Goal: Information Seeking & Learning: Learn about a topic

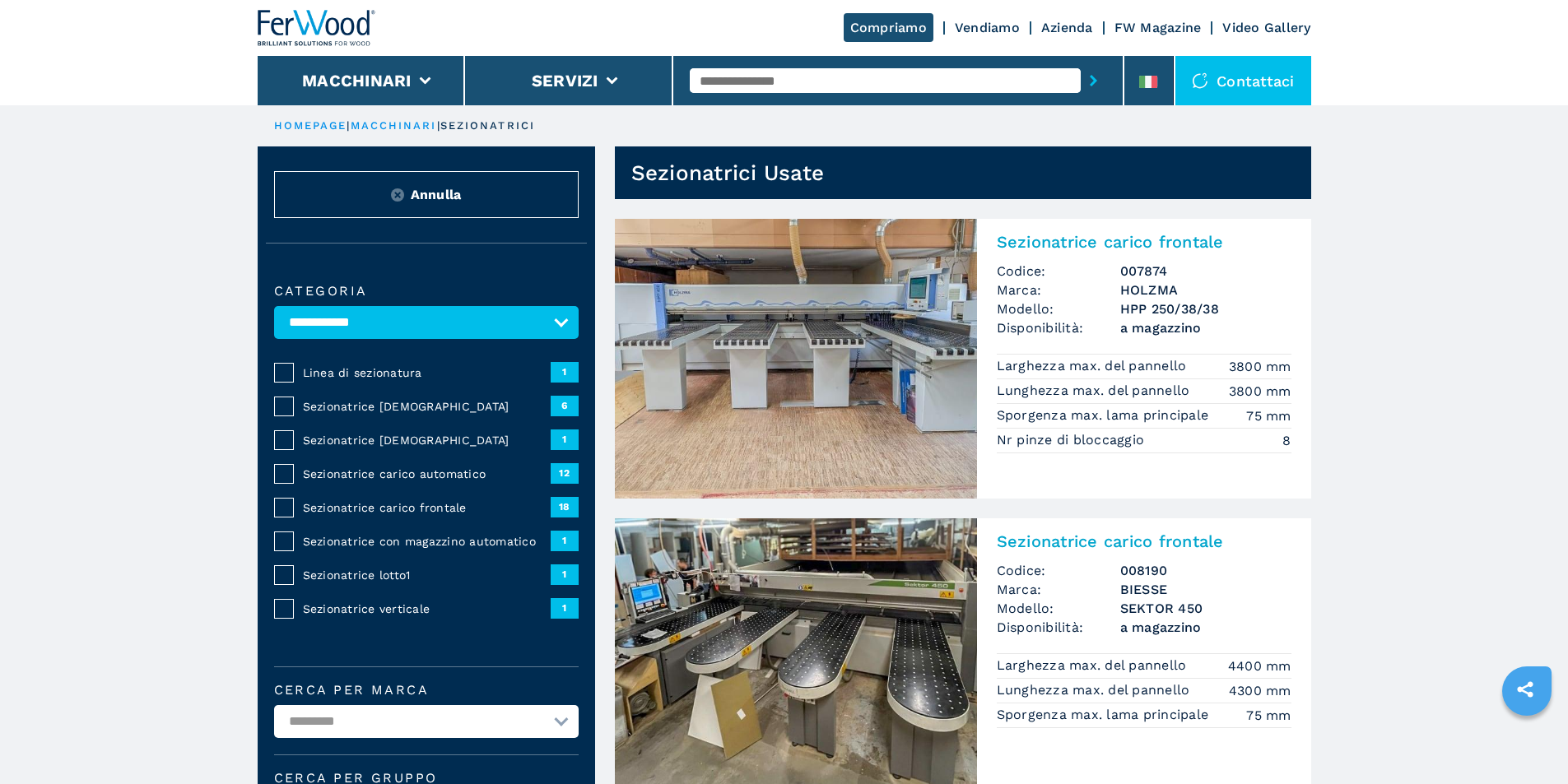
click at [371, 516] on span "Sezionatrice carico frontale" at bounding box center [427, 508] width 248 height 17
click at [268, 516] on div "**********" at bounding box center [426, 592] width 337 height 665
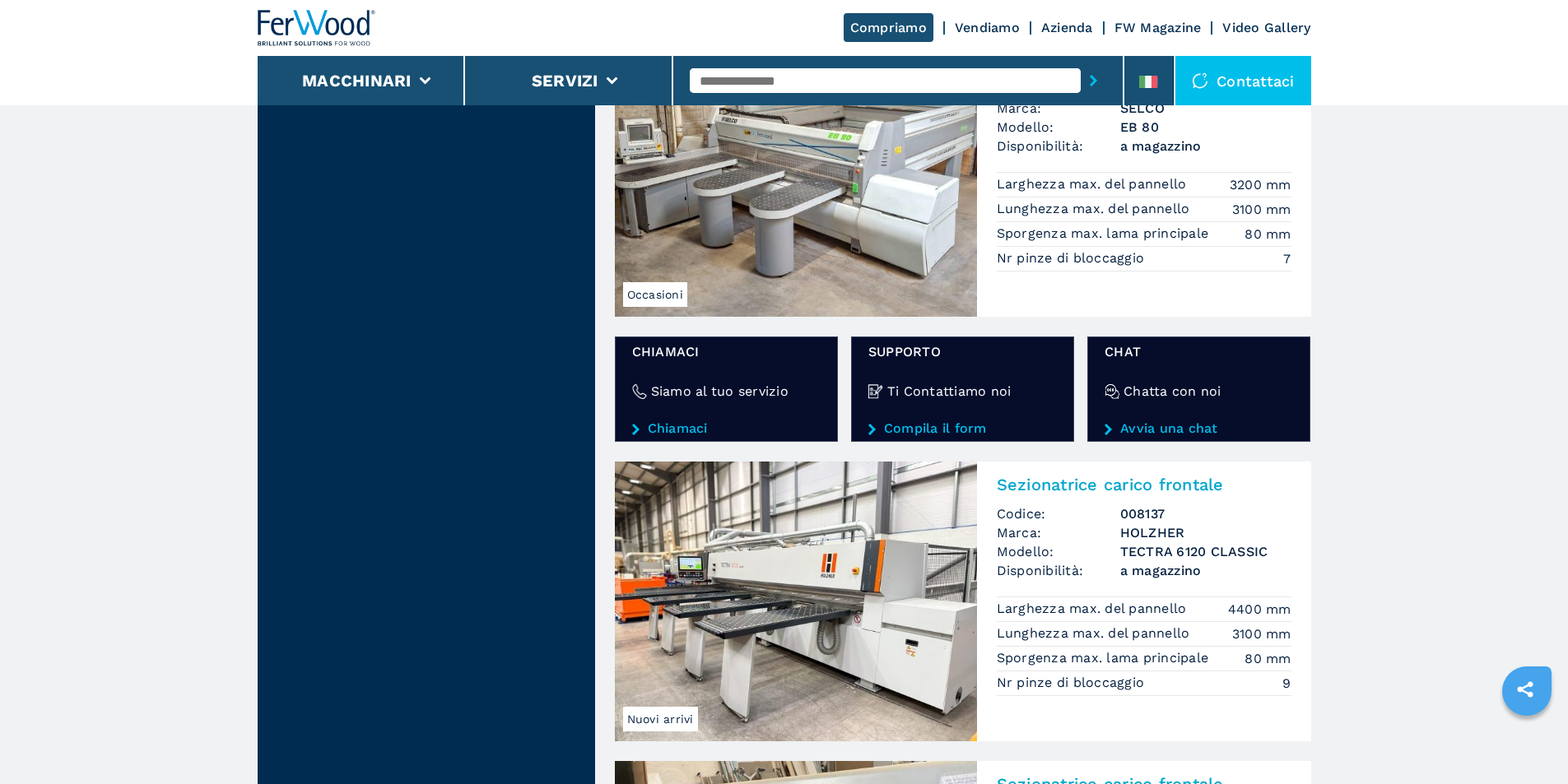
scroll to position [2552, 0]
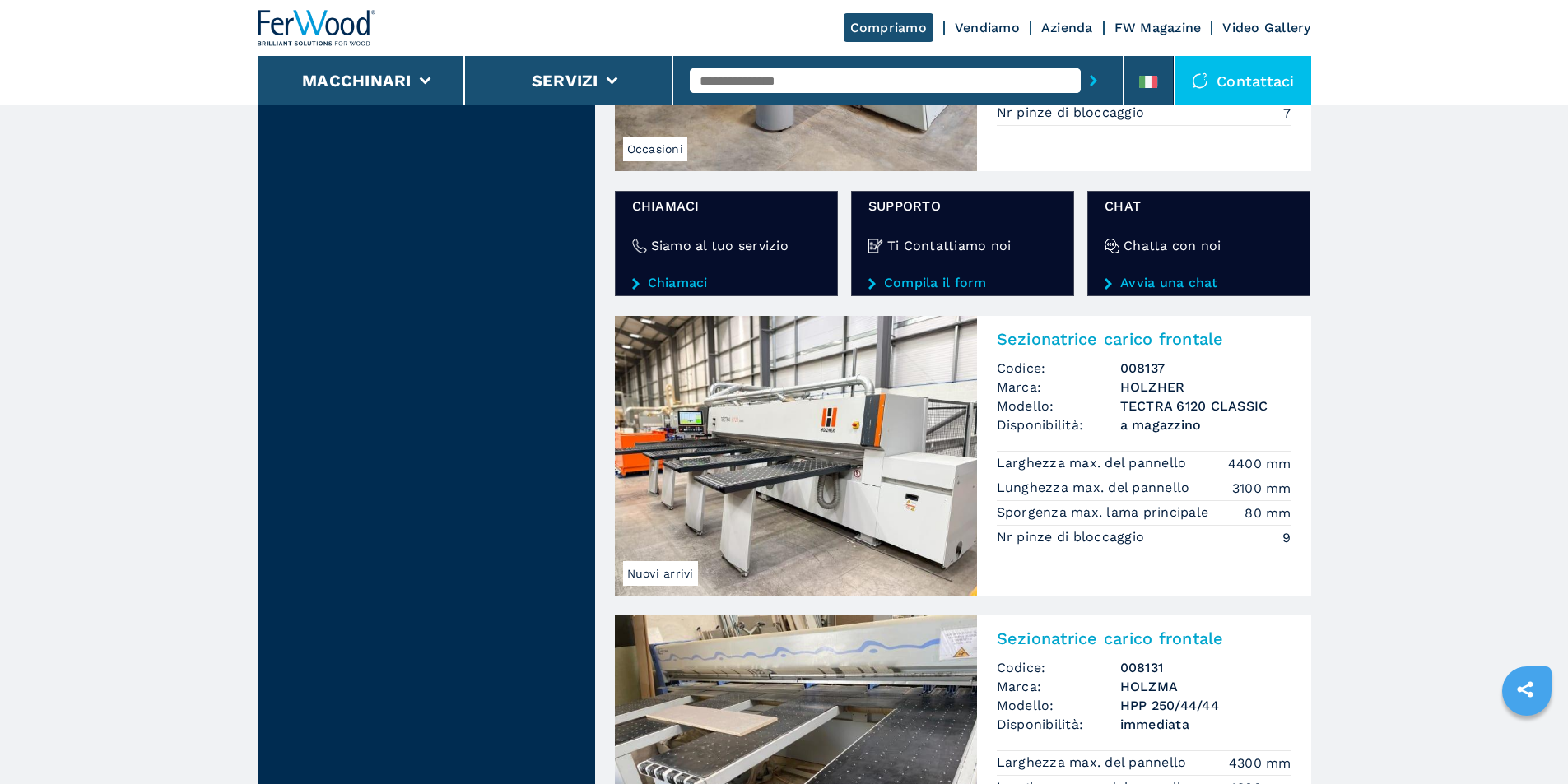
click at [777, 417] on img at bounding box center [796, 455] width 362 height 279
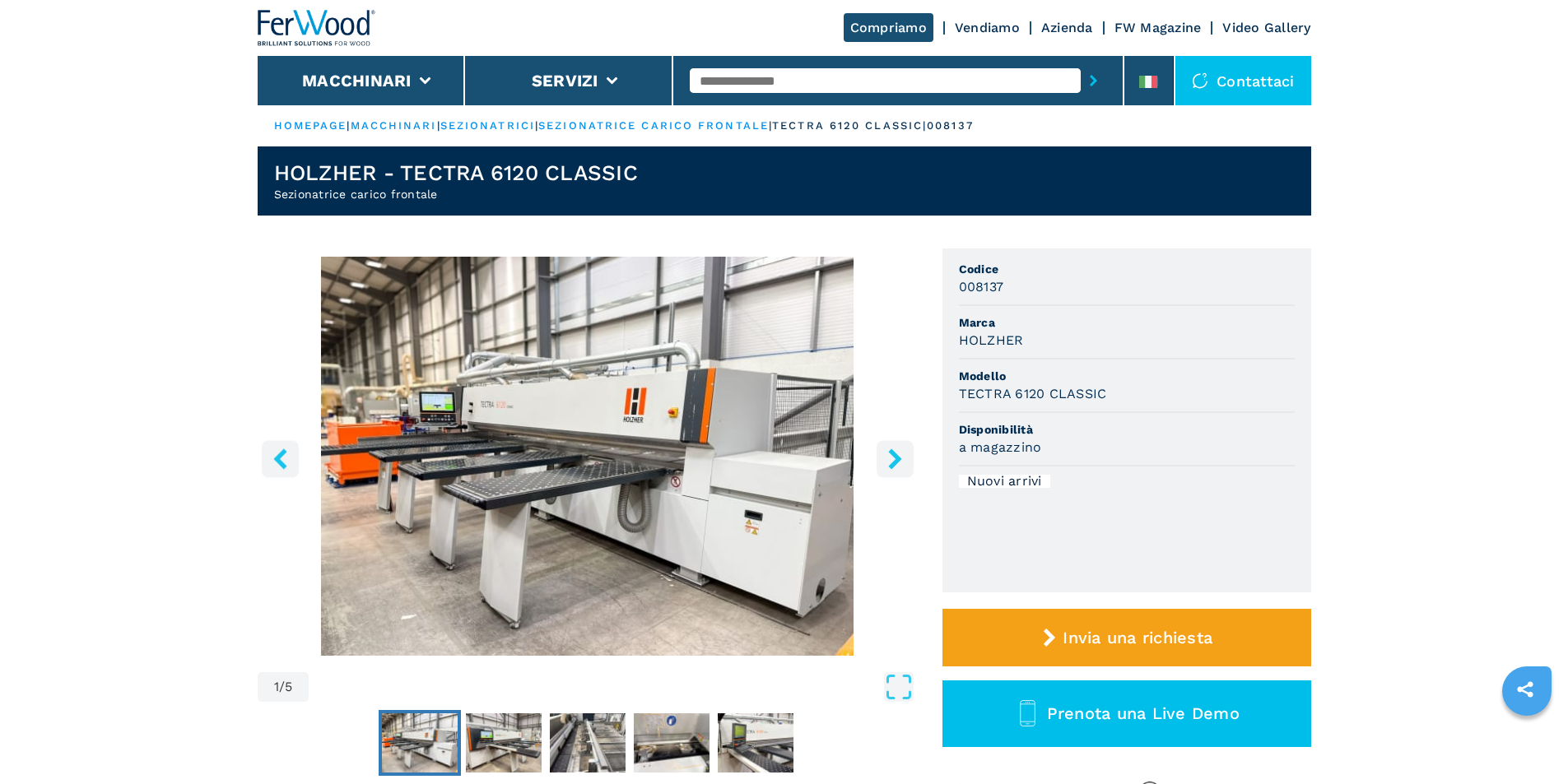
click at [895, 458] on icon "right-button" at bounding box center [894, 458] width 13 height 21
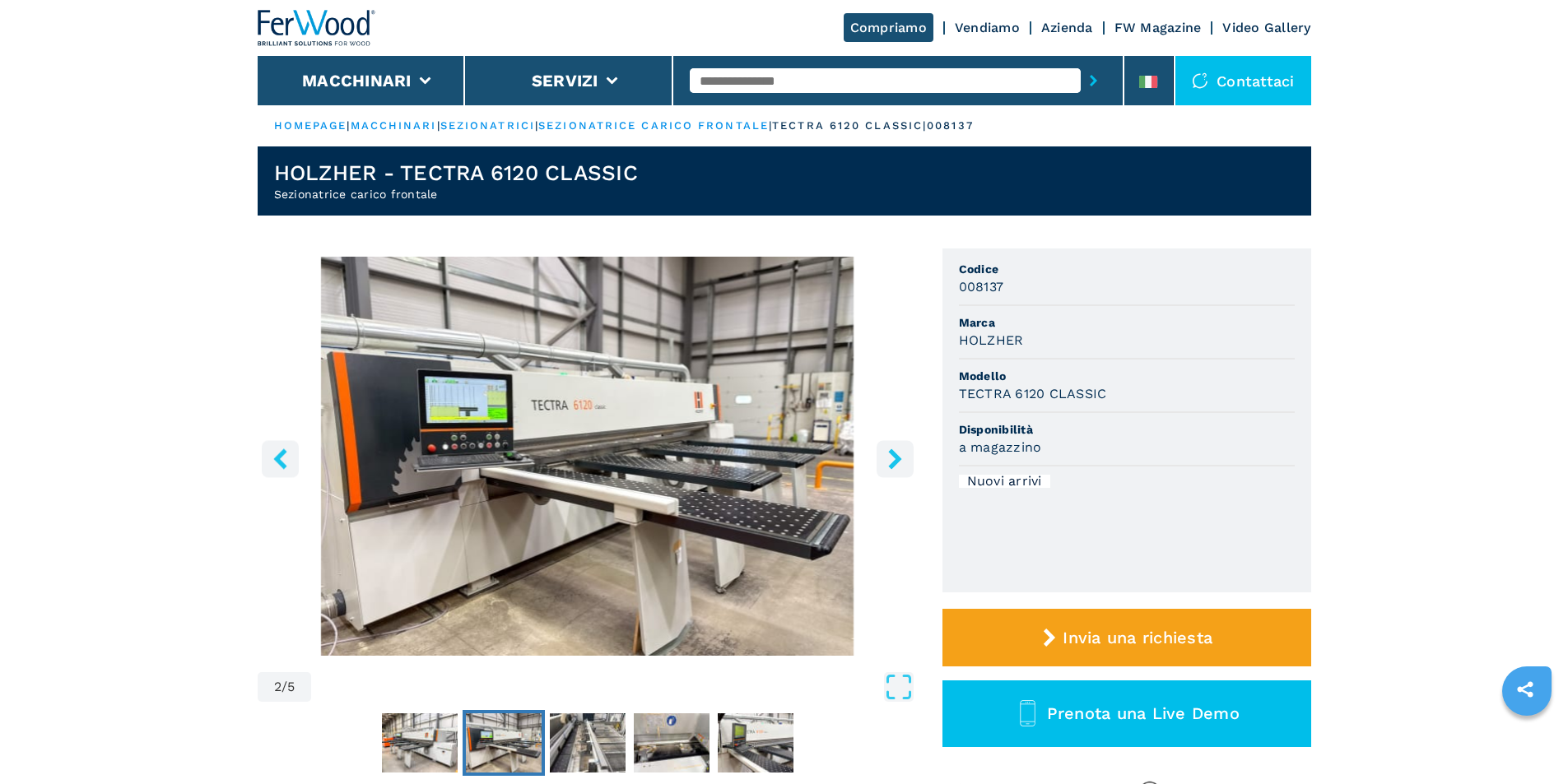
click at [895, 458] on icon "right-button" at bounding box center [894, 458] width 13 height 21
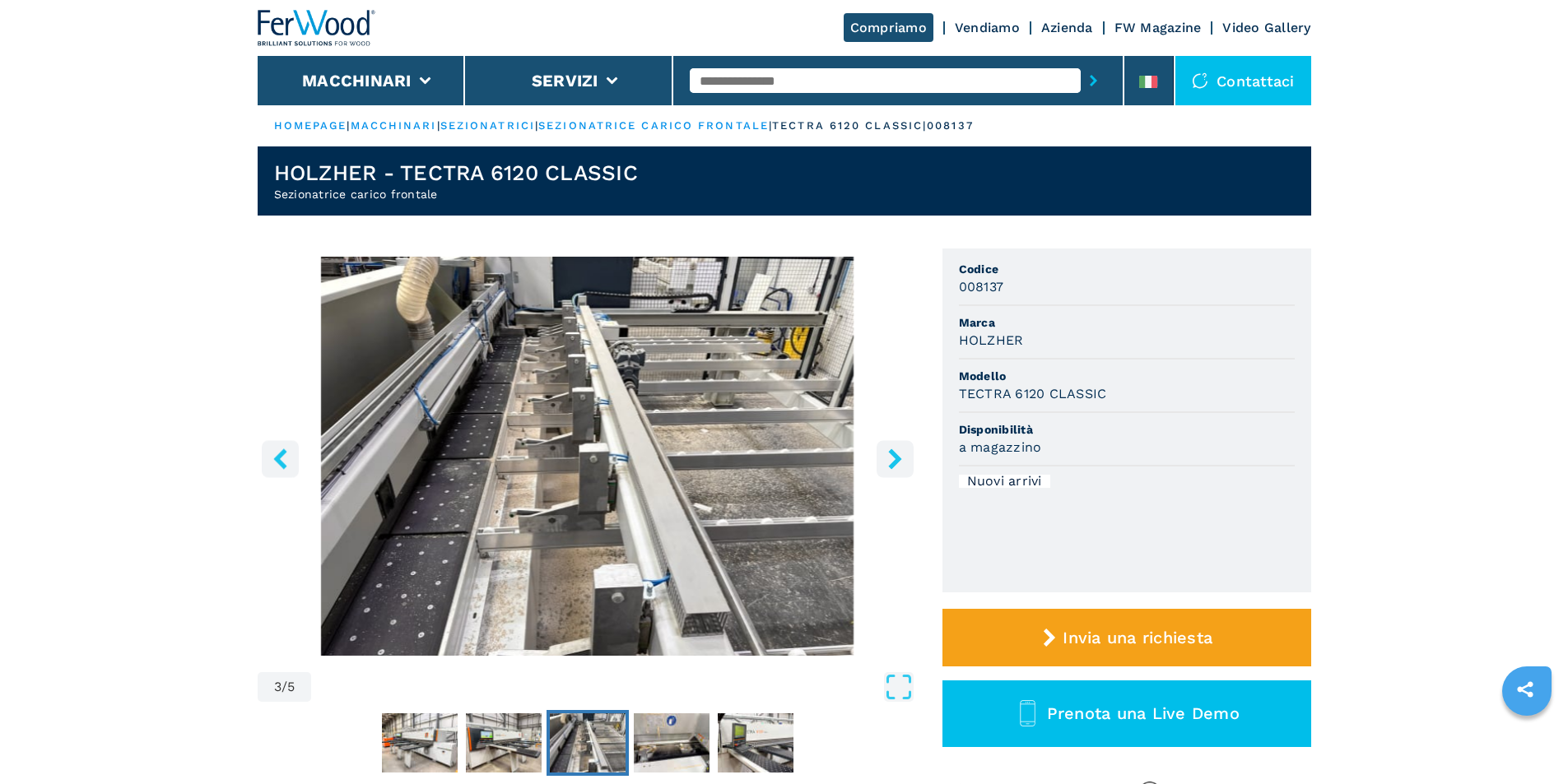
click at [895, 458] on icon "right-button" at bounding box center [894, 458] width 13 height 21
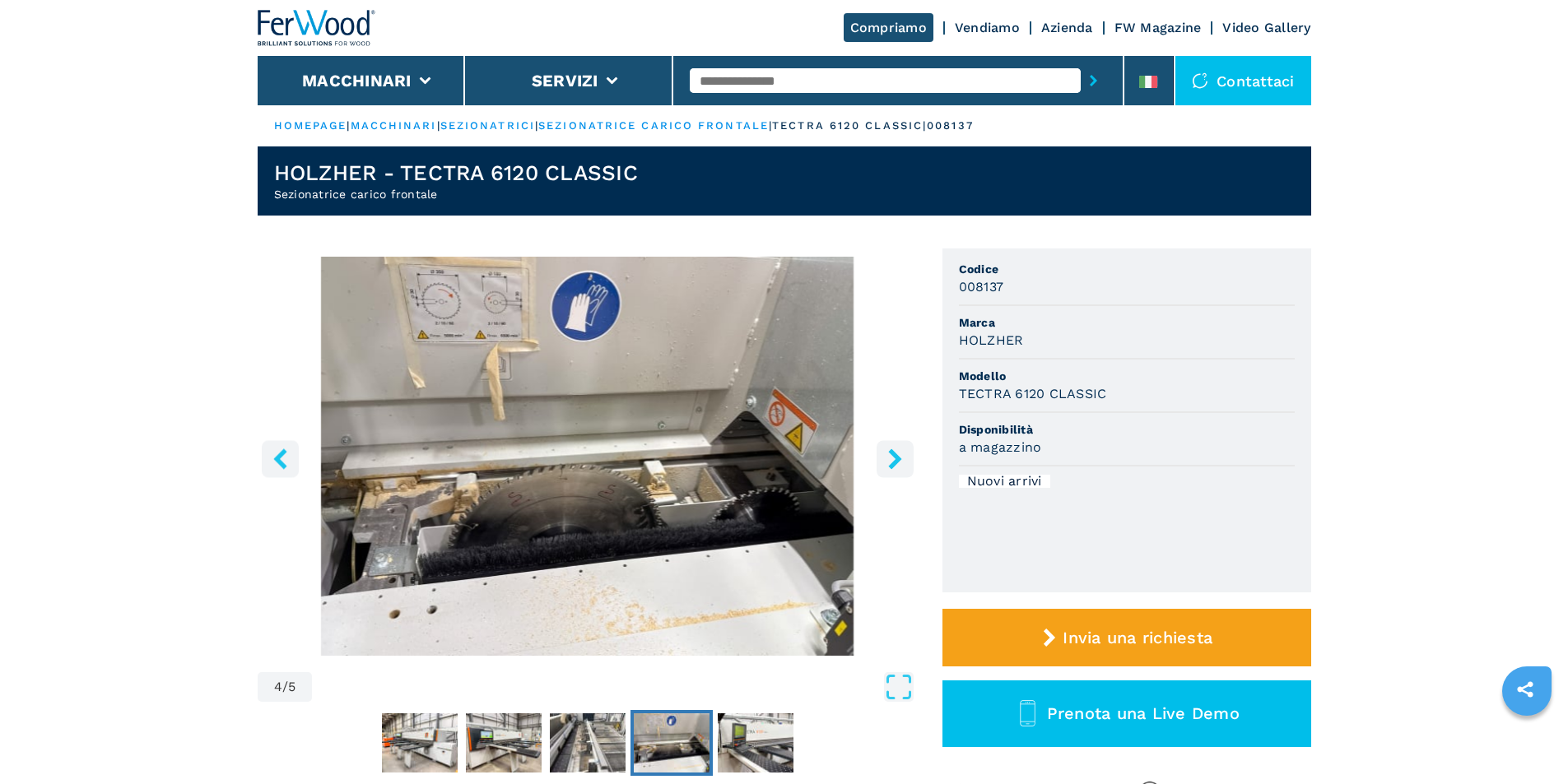
click at [895, 458] on icon "right-button" at bounding box center [894, 458] width 13 height 21
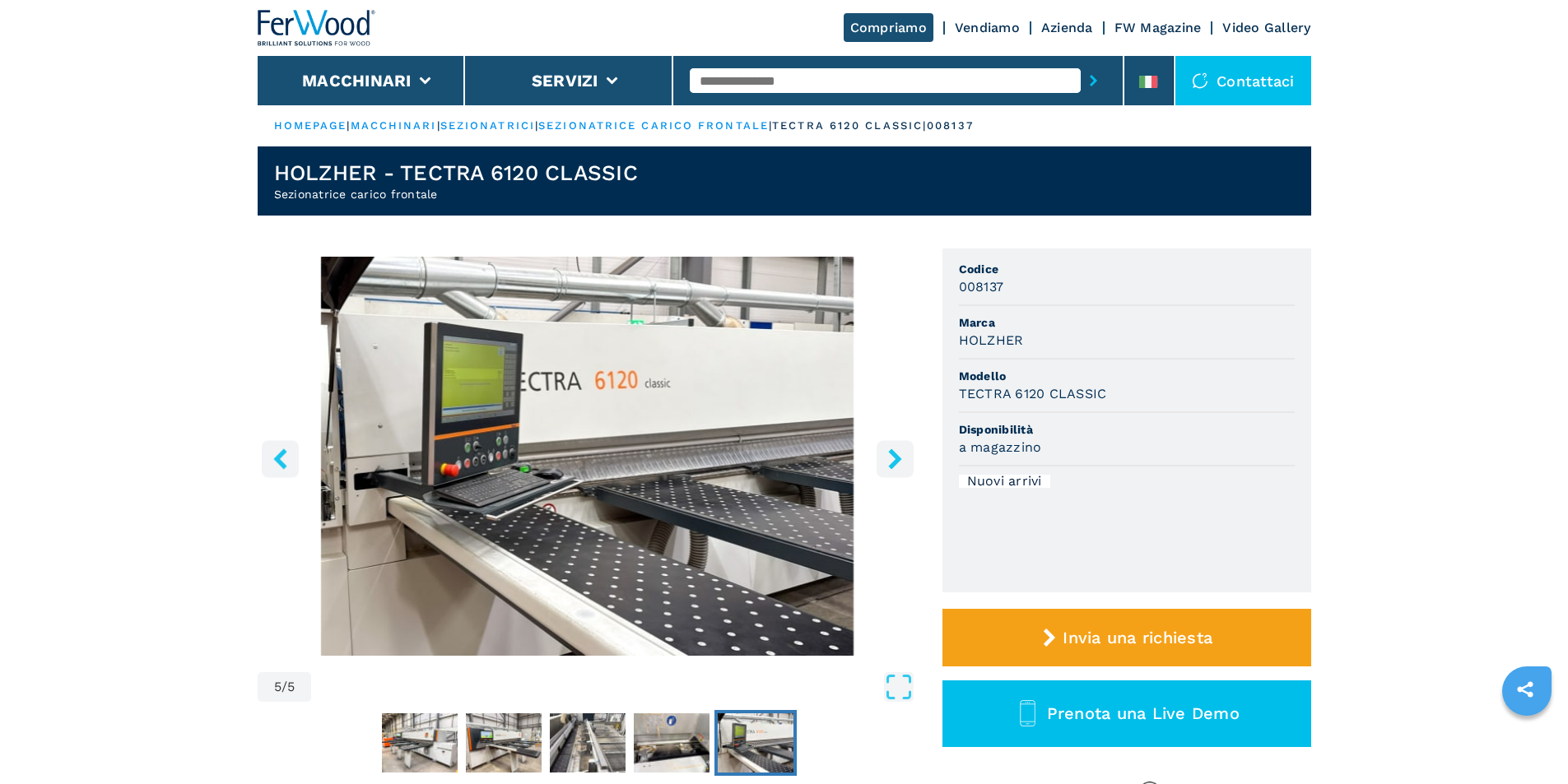
click at [895, 458] on icon "right-button" at bounding box center [894, 458] width 13 height 21
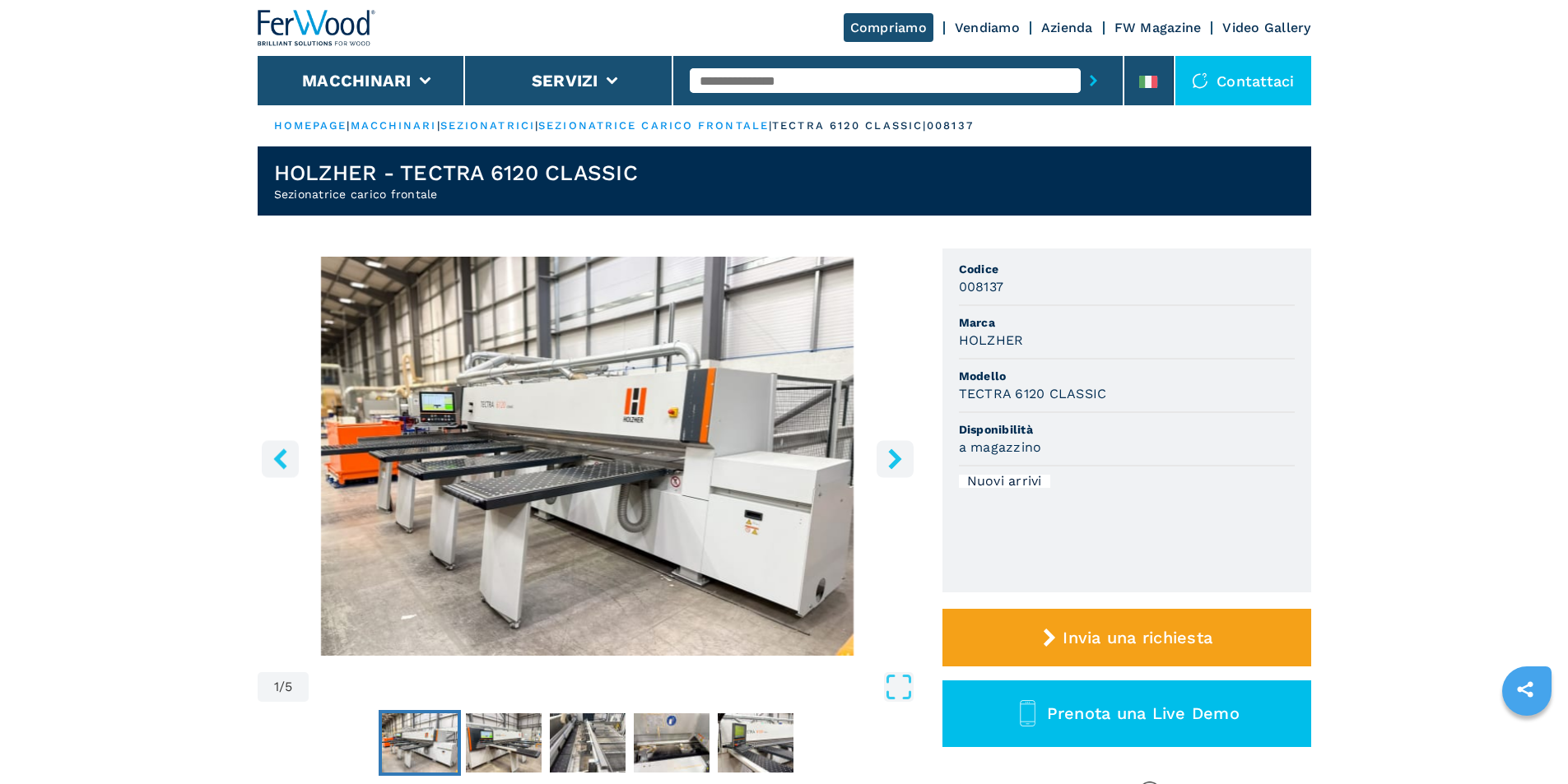
click at [895, 458] on icon "right-button" at bounding box center [894, 458] width 13 height 21
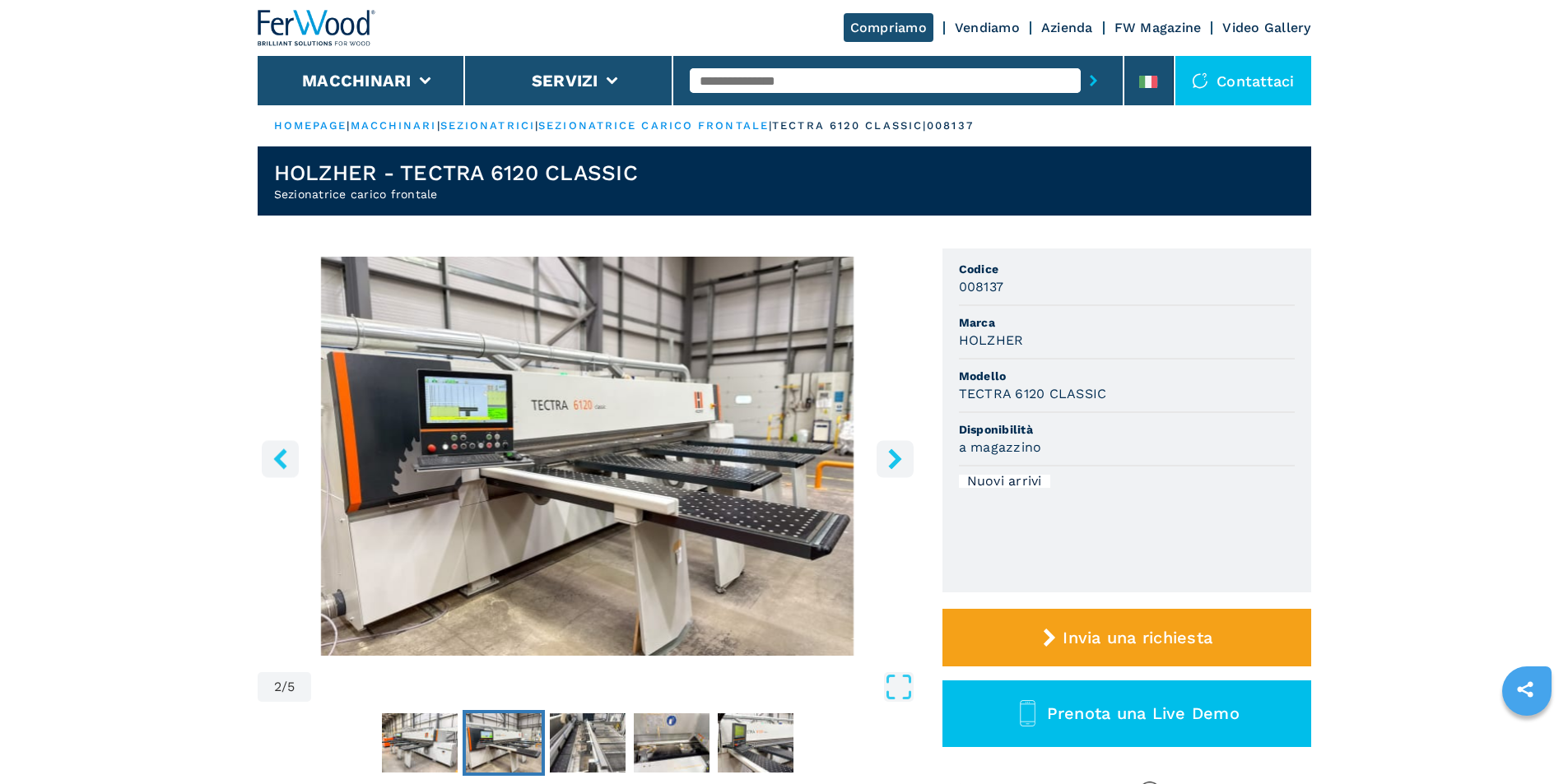
click at [895, 458] on icon "right-button" at bounding box center [894, 458] width 13 height 21
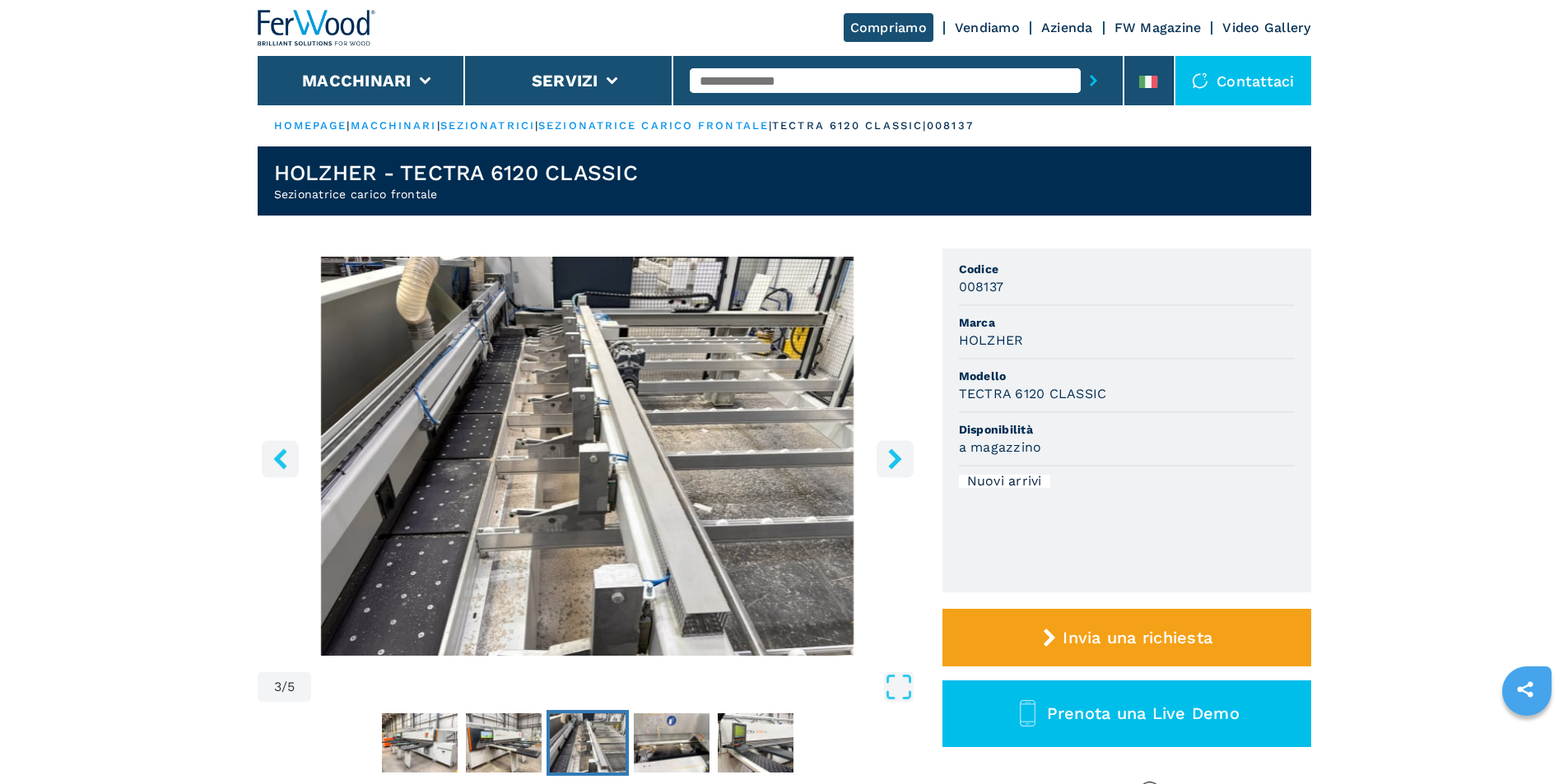
click at [895, 458] on icon "right-button" at bounding box center [894, 458] width 13 height 21
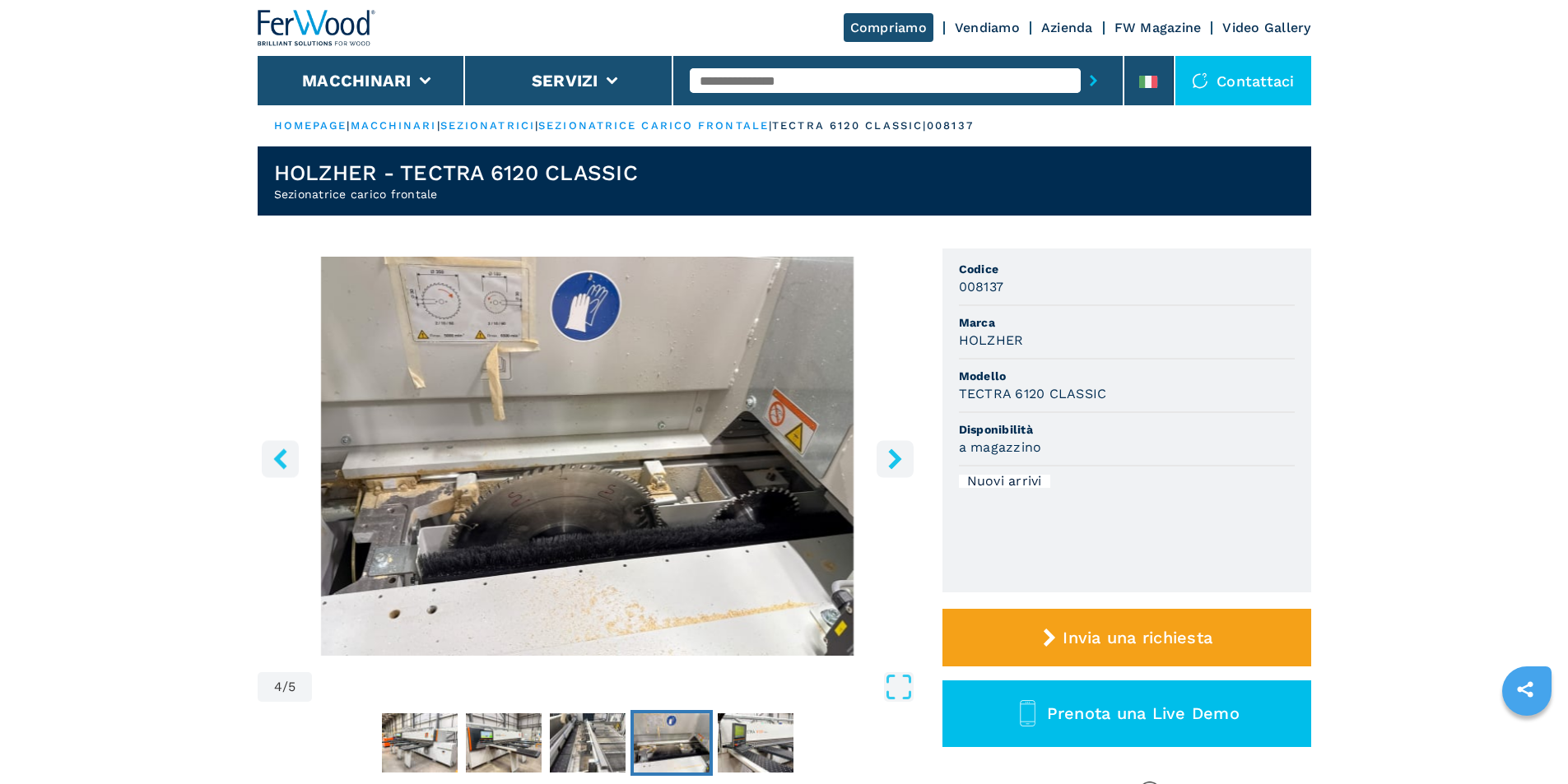
click at [895, 458] on icon "right-button" at bounding box center [894, 458] width 13 height 21
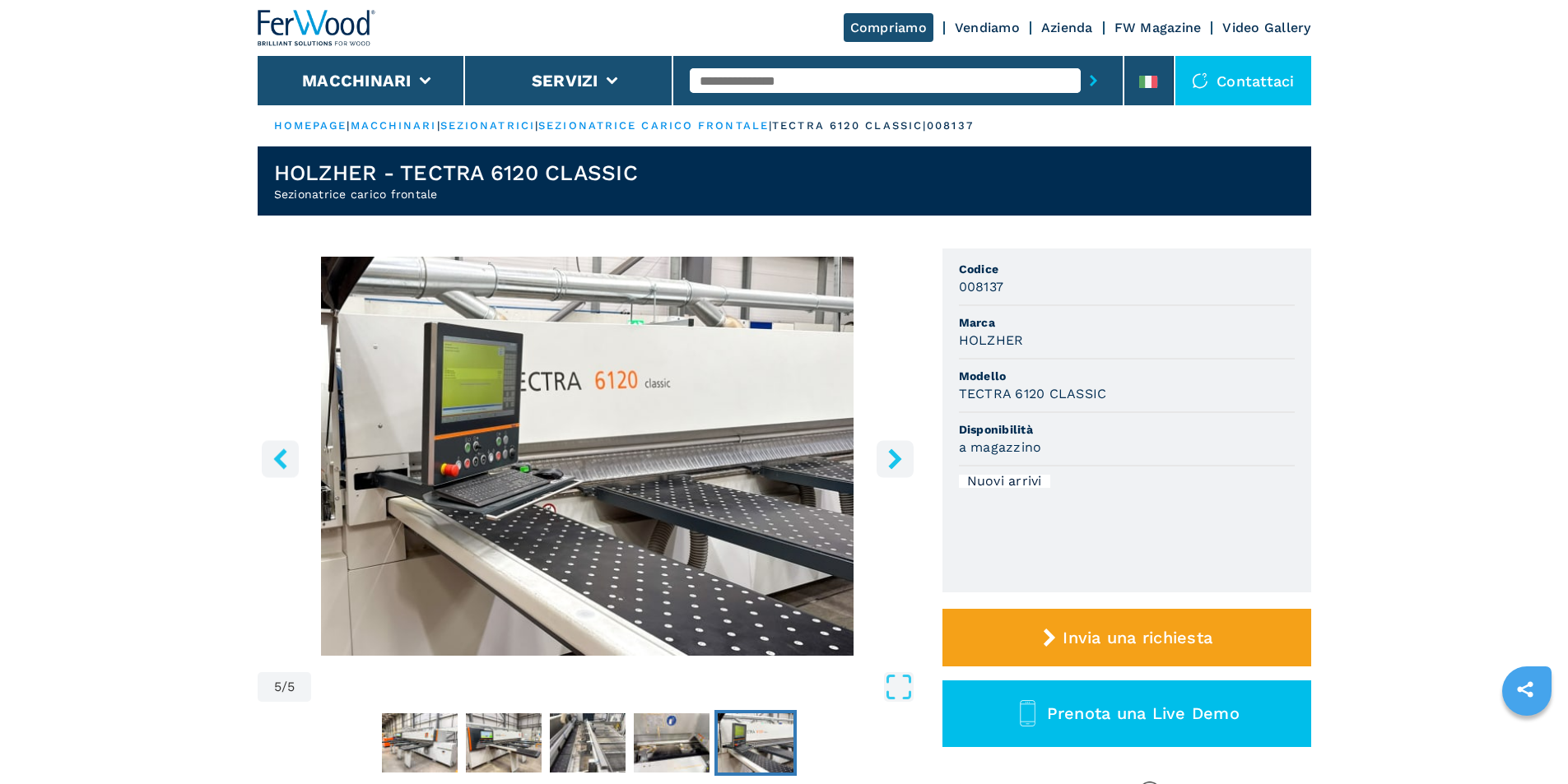
click at [895, 458] on icon "right-button" at bounding box center [894, 458] width 13 height 21
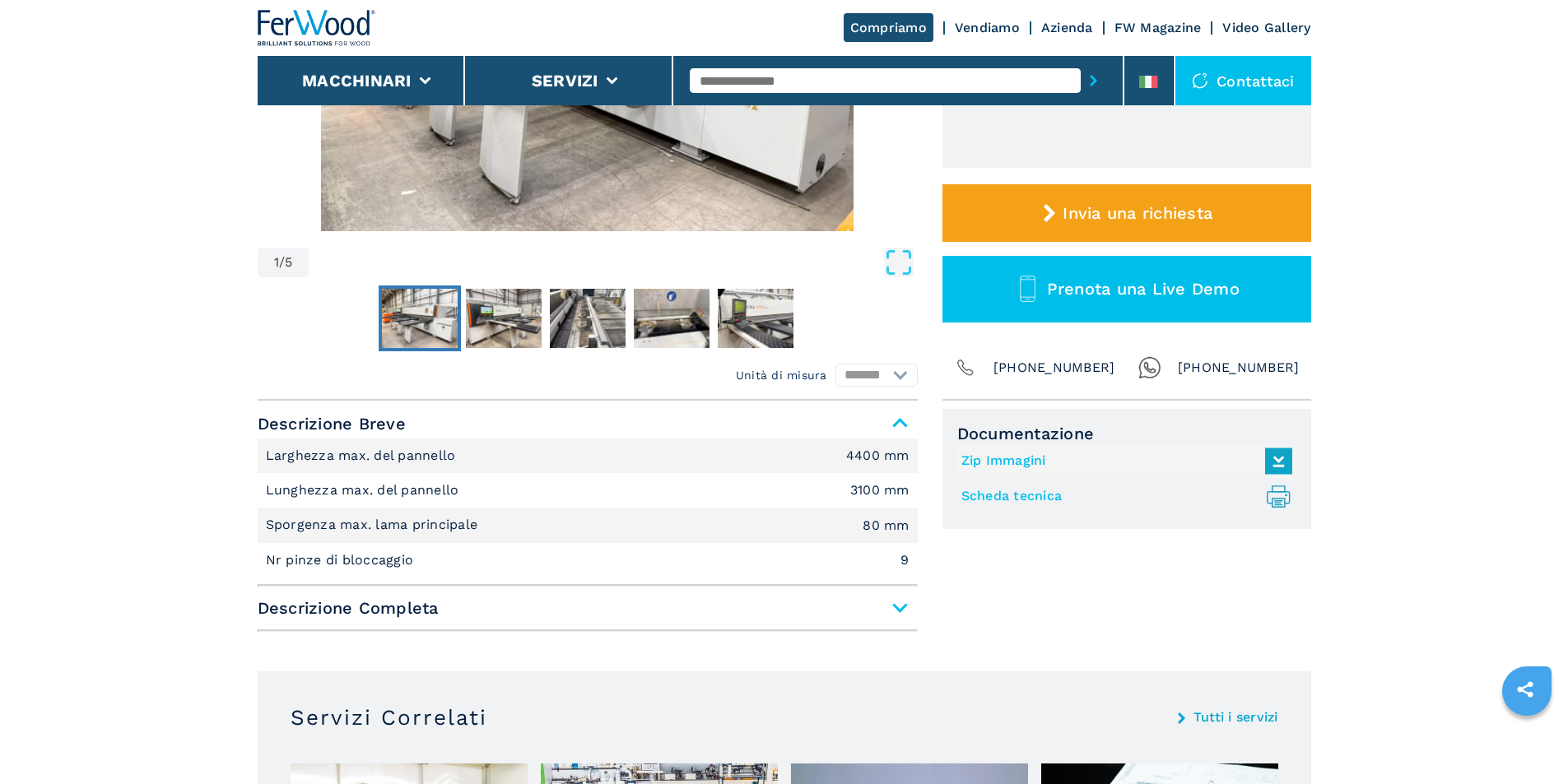
scroll to position [576, 0]
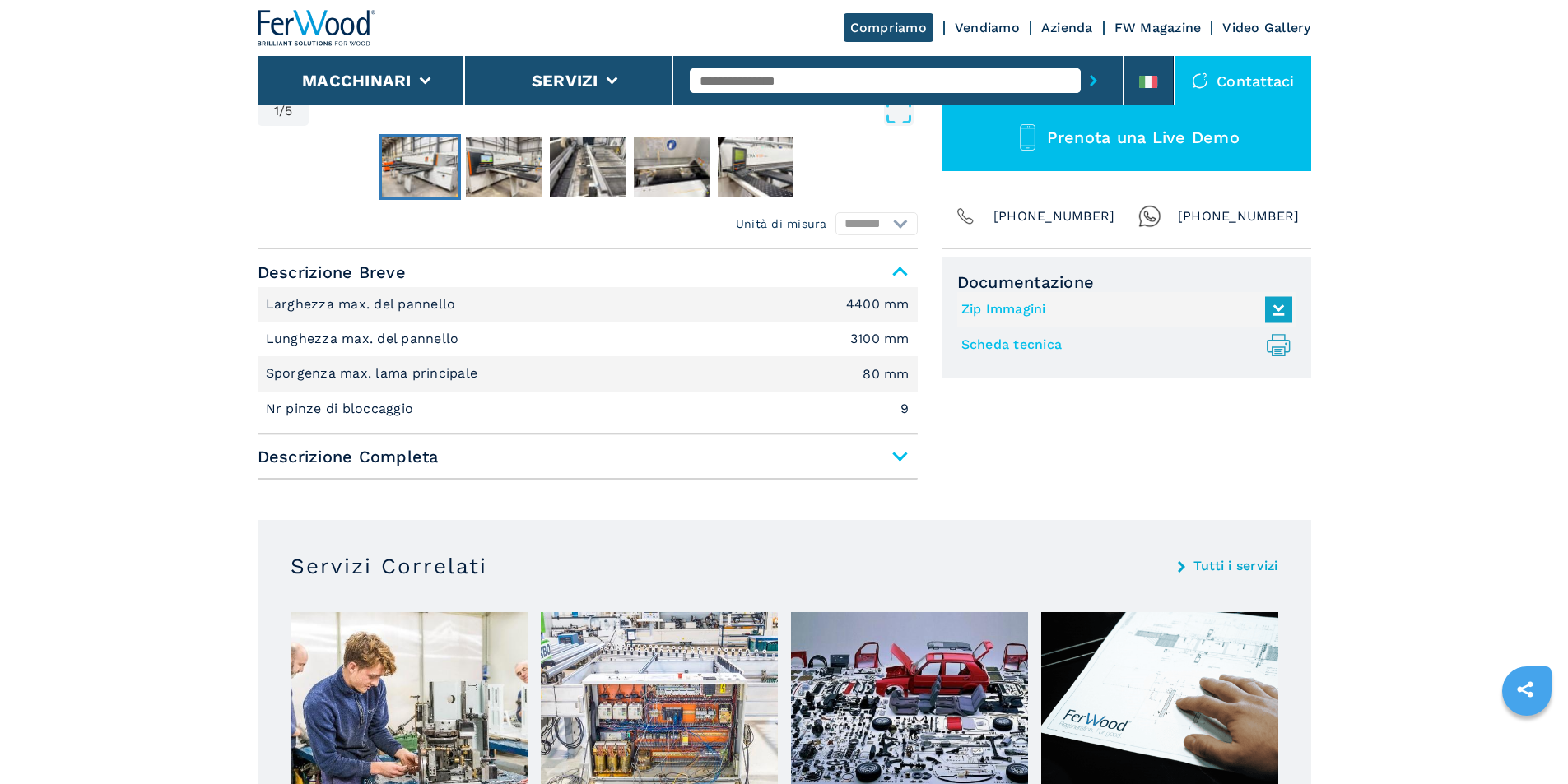
select select "**********"
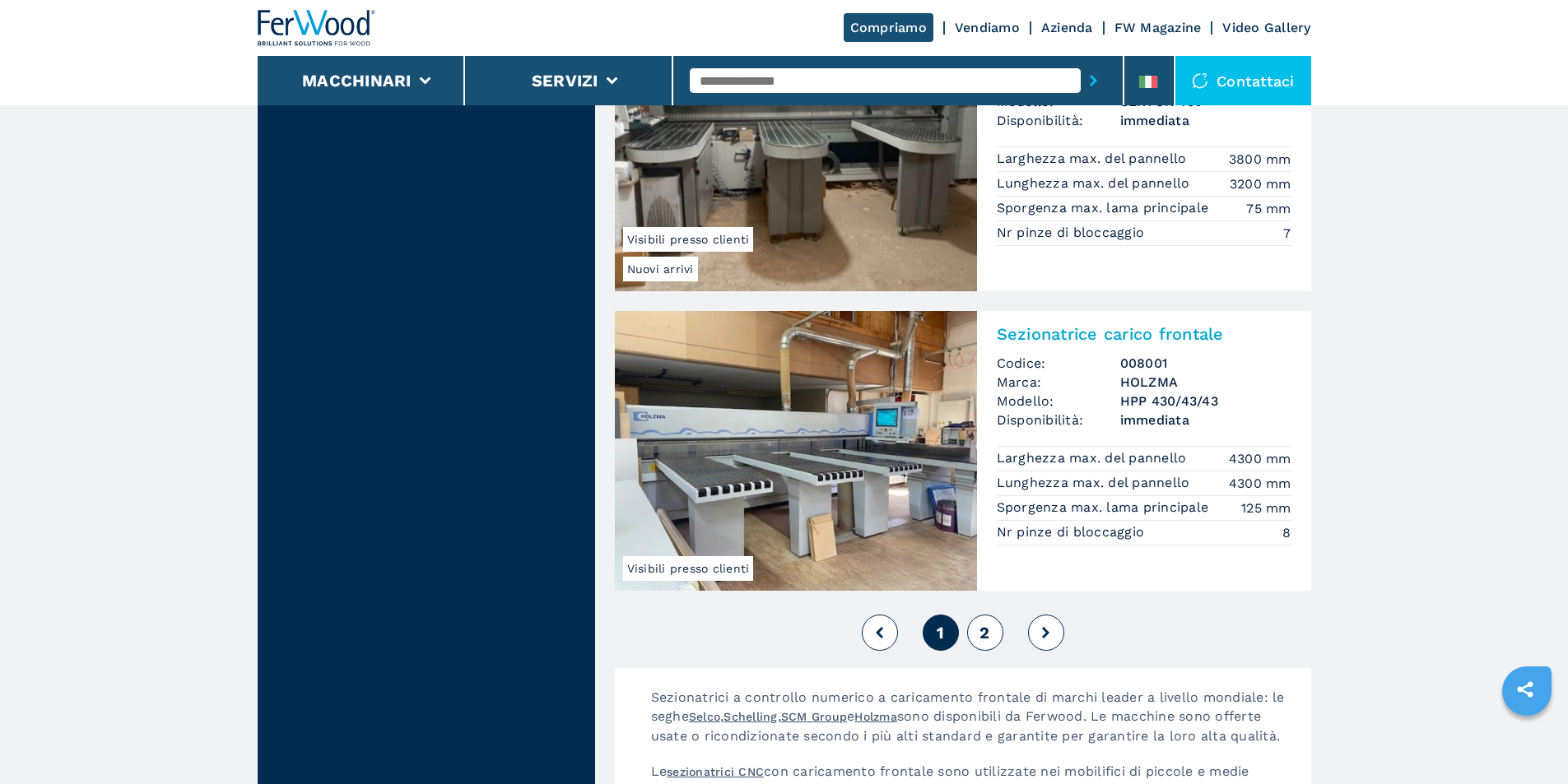
scroll to position [3457, 0]
click at [826, 424] on img at bounding box center [796, 450] width 362 height 279
click at [981, 628] on span "2" at bounding box center [985, 632] width 10 height 20
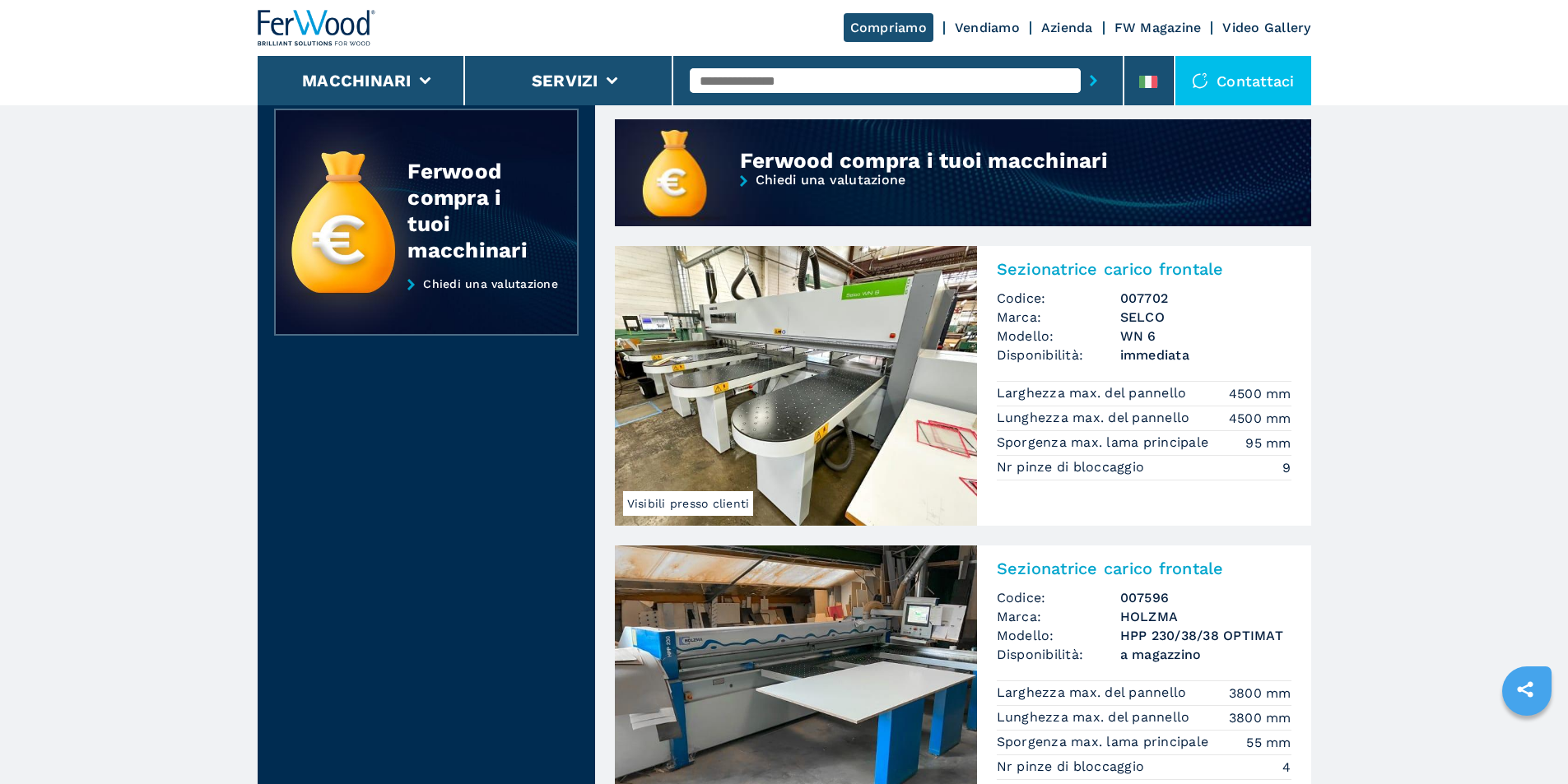
scroll to position [1235, 0]
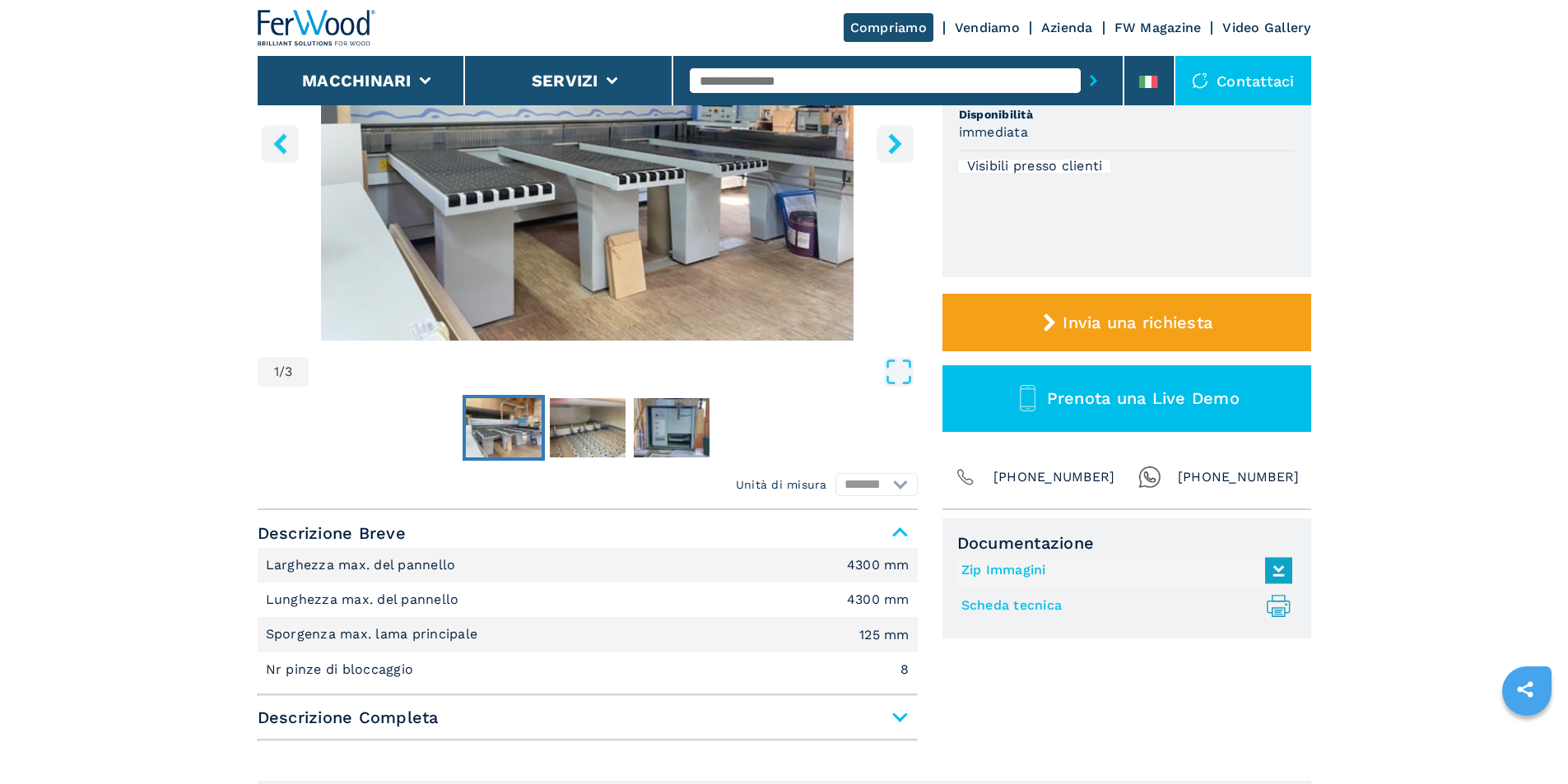
scroll to position [164, 0]
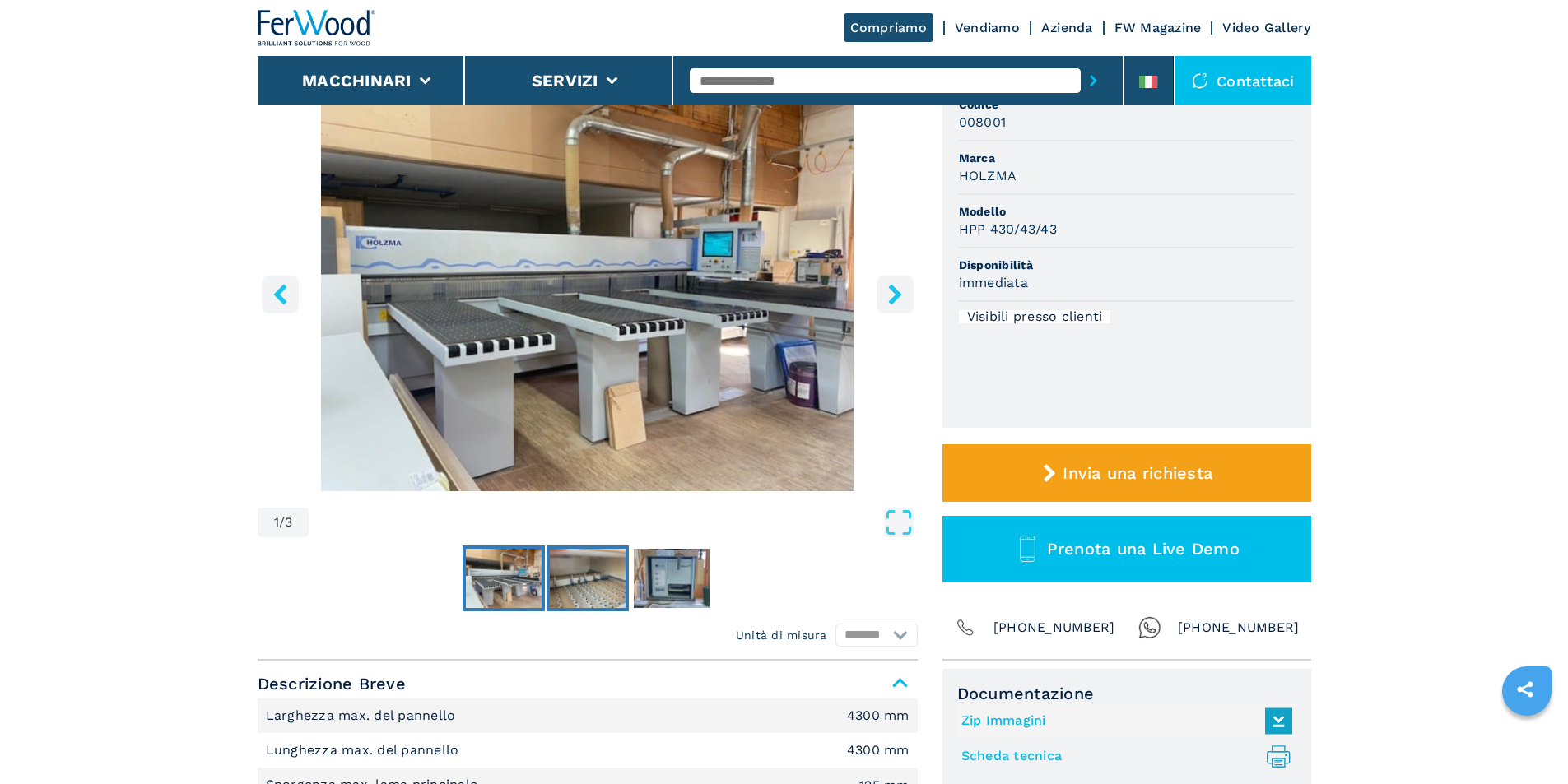
click at [587, 577] on img "Go to Slide 2" at bounding box center [587, 578] width 76 height 59
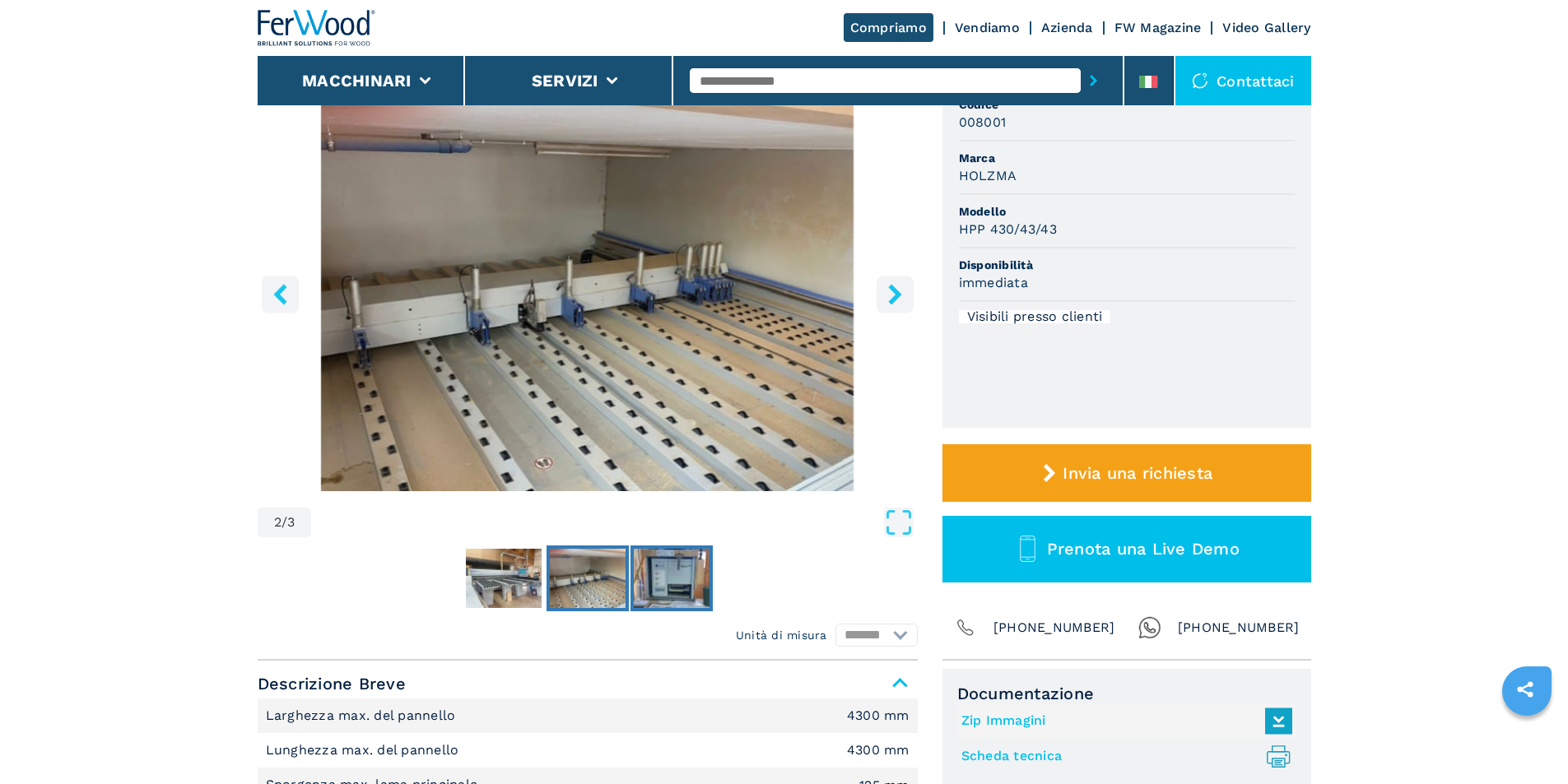
click at [667, 573] on img "Go to Slide 3" at bounding box center [671, 578] width 76 height 59
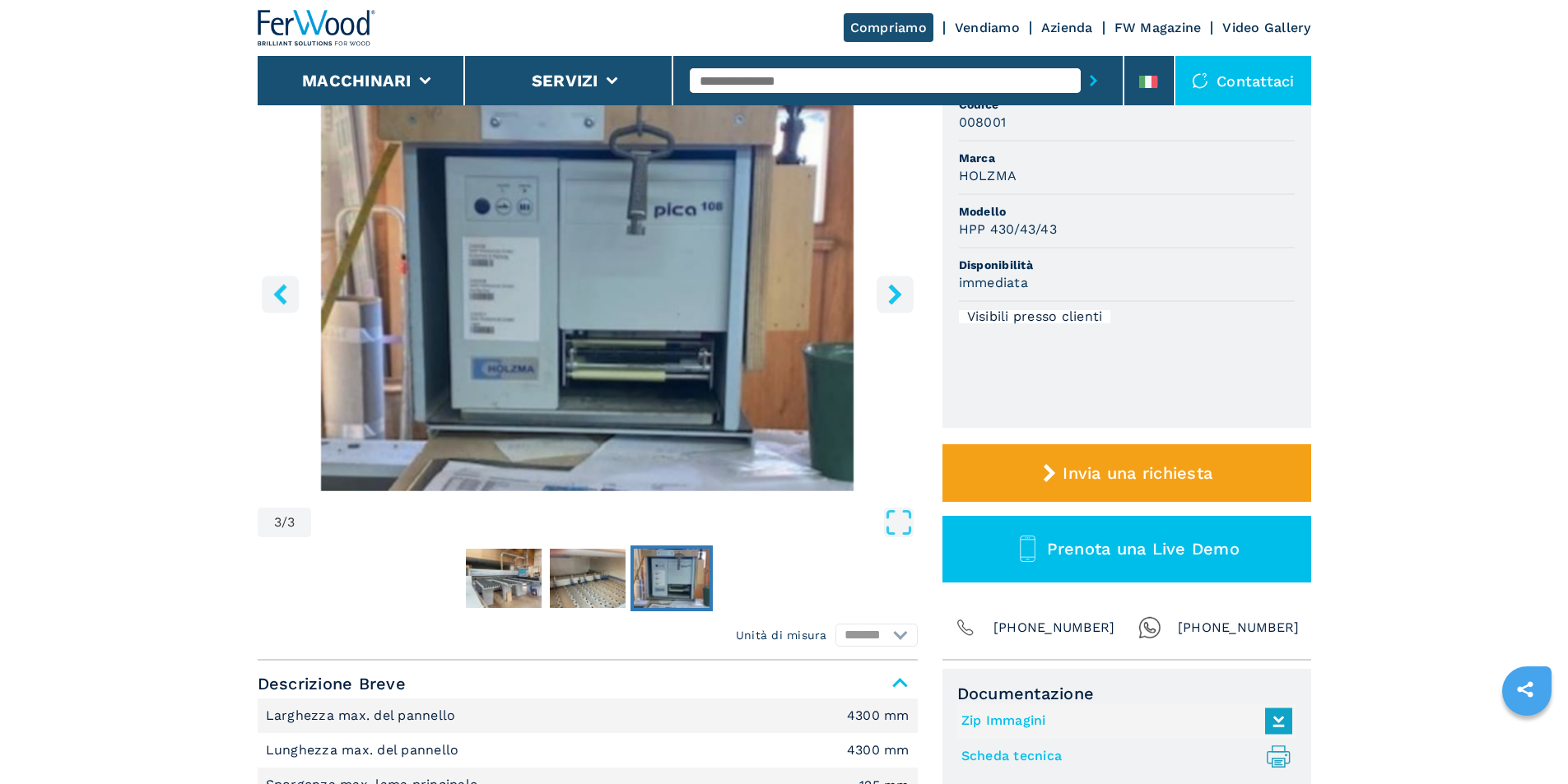
click at [893, 291] on icon "right-button" at bounding box center [894, 294] width 13 height 21
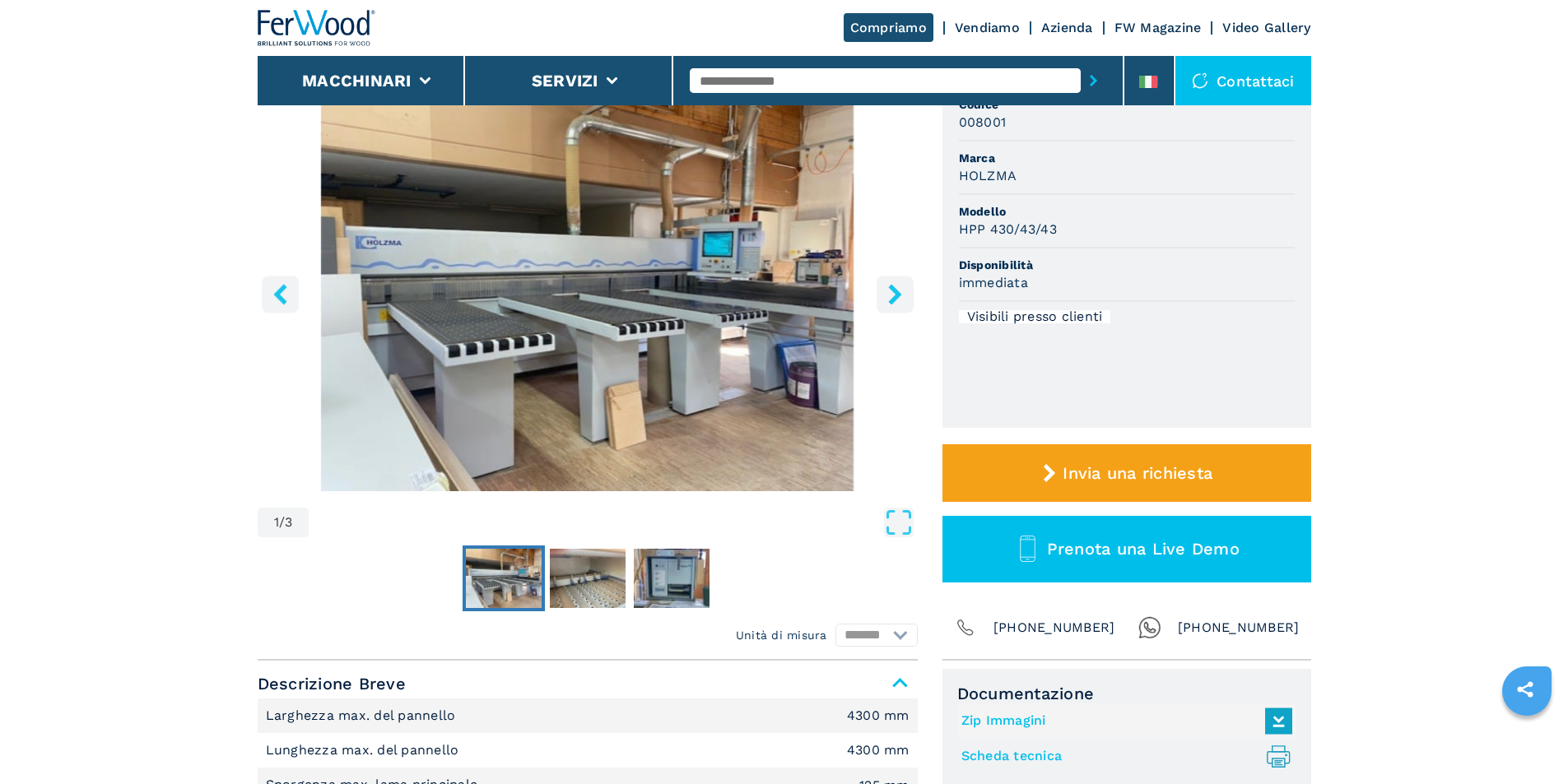
click at [893, 292] on icon "right-button" at bounding box center [894, 294] width 13 height 21
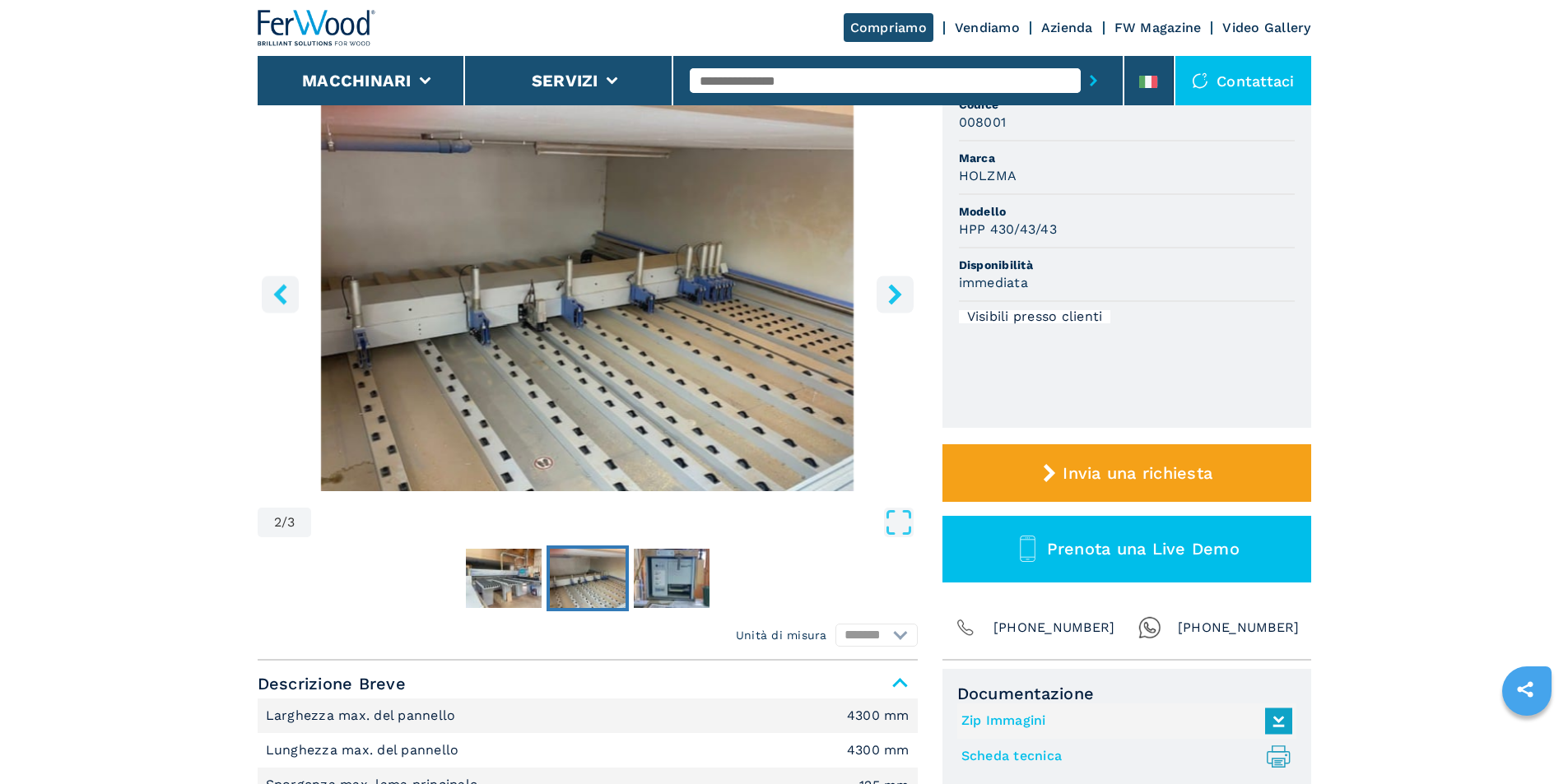
click at [889, 295] on icon "right-button" at bounding box center [894, 294] width 21 height 21
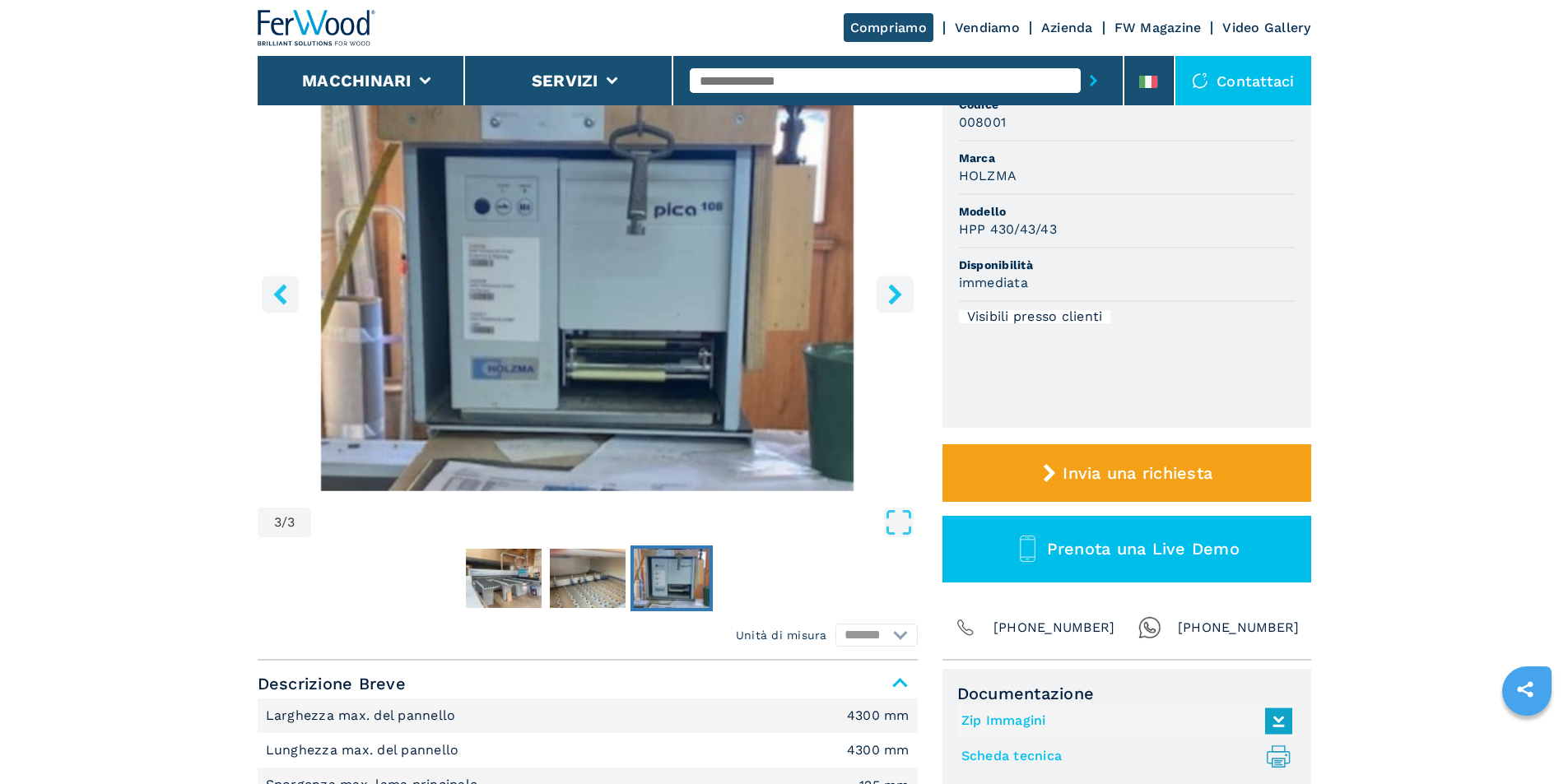
click at [889, 295] on icon "right-button" at bounding box center [894, 294] width 21 height 21
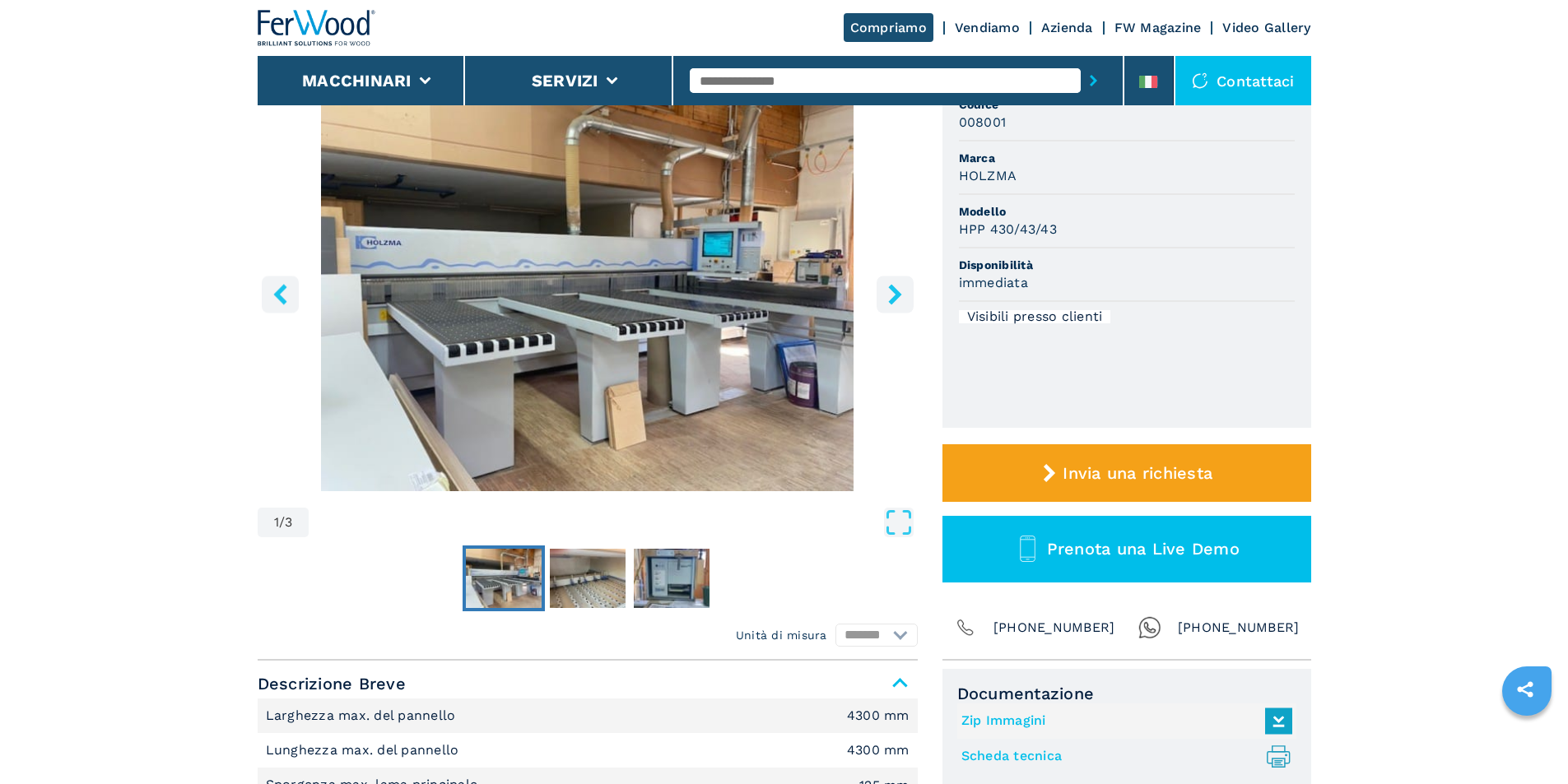
click at [889, 295] on icon "right-button" at bounding box center [894, 294] width 21 height 21
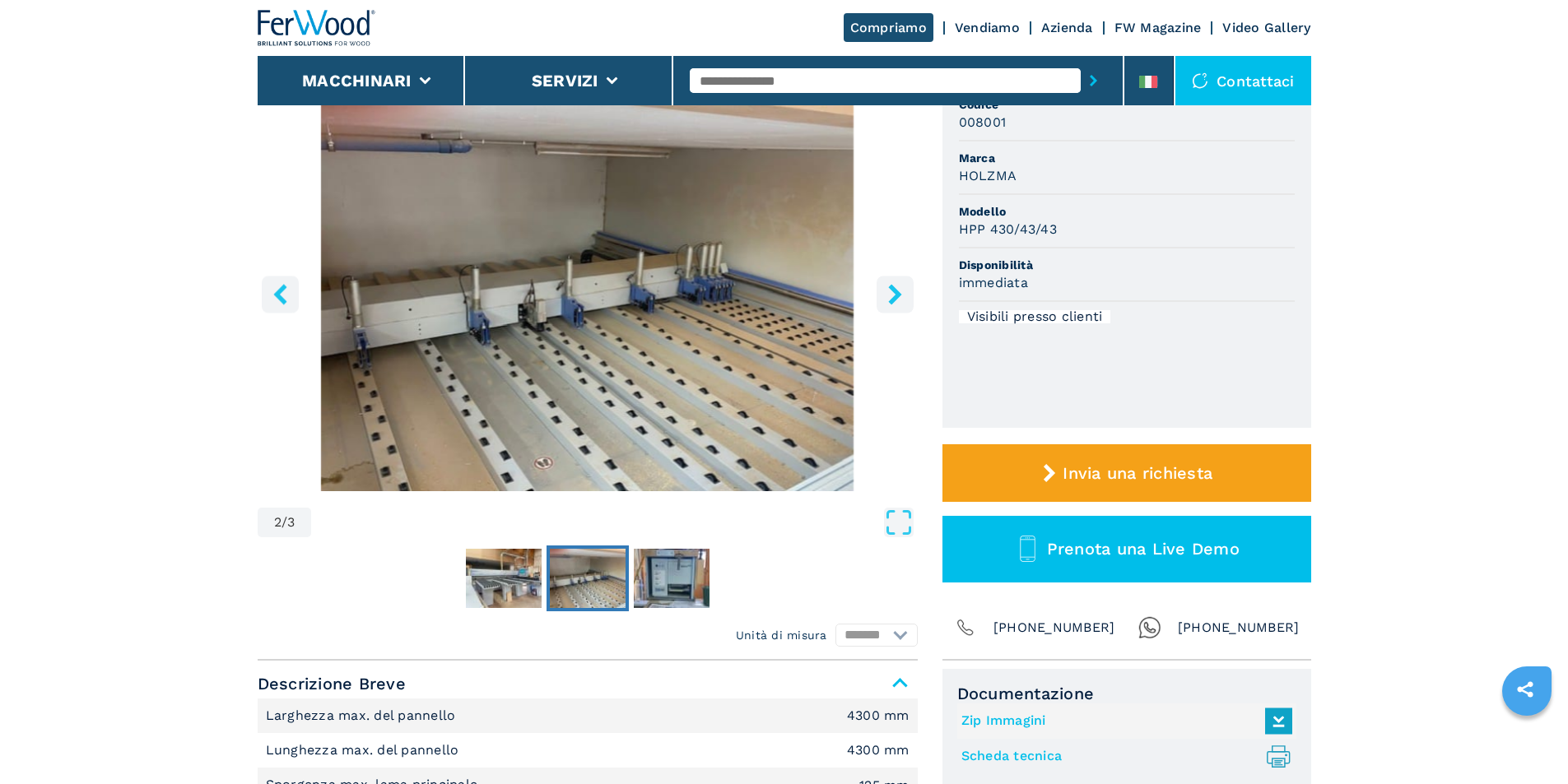
click at [889, 295] on icon "right-button" at bounding box center [894, 294] width 21 height 21
